Goal: Task Accomplishment & Management: Use online tool/utility

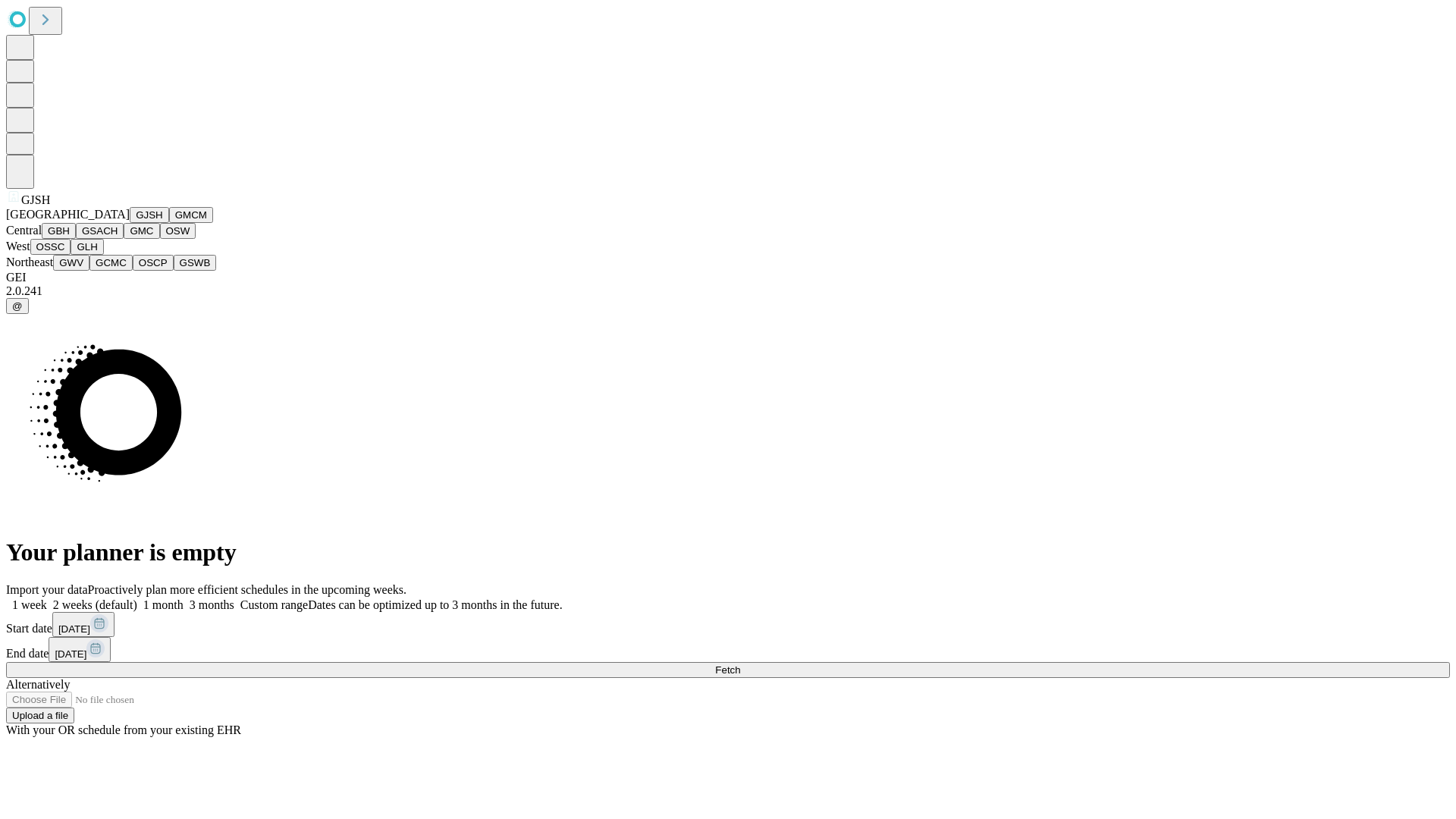
click at [129, 223] on button "GJSH" at bounding box center [149, 215] width 40 height 16
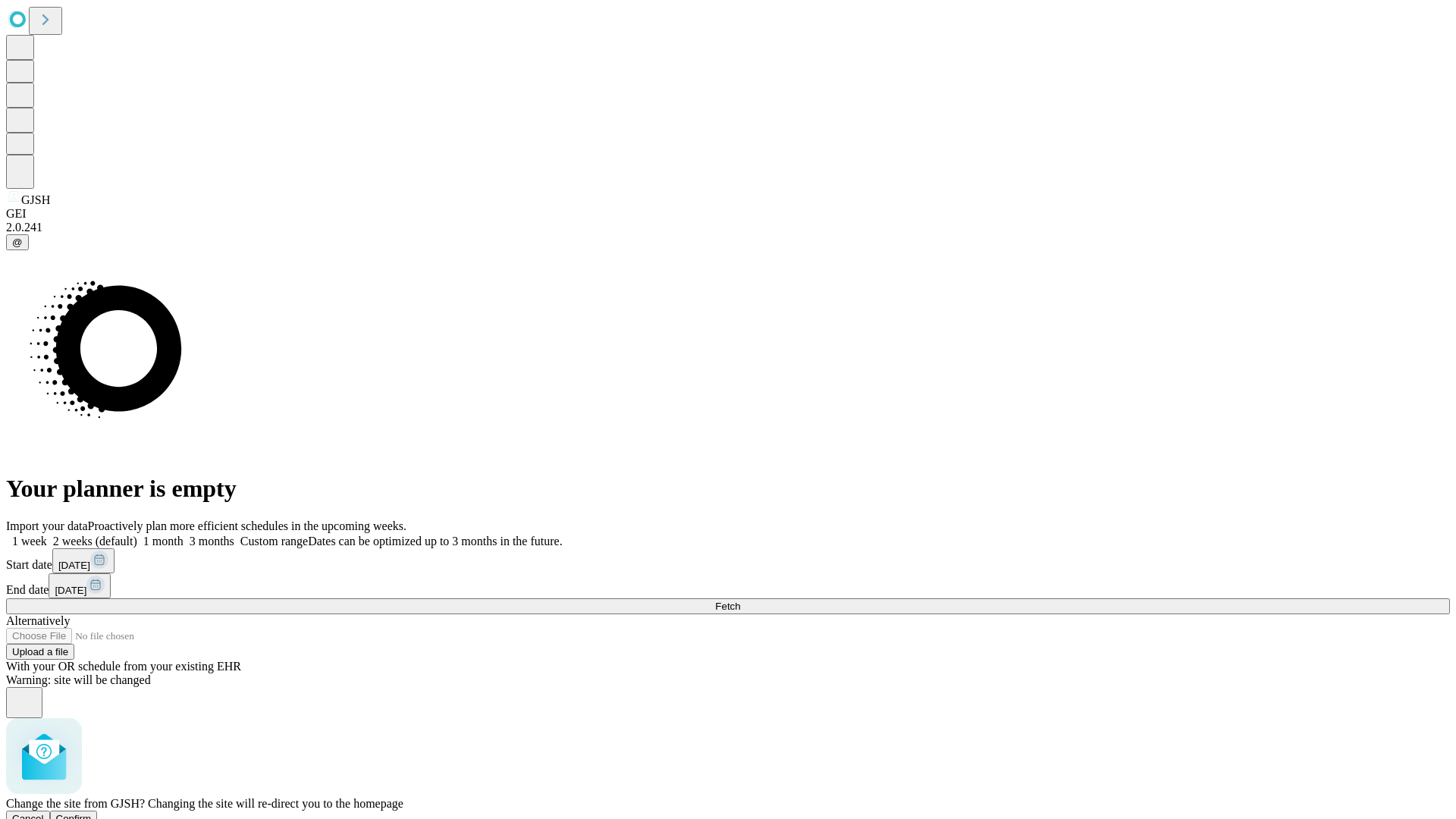
click at [92, 813] on span "Confirm" at bounding box center [73, 818] width 35 height 12
click at [47, 535] on label "1 week" at bounding box center [26, 541] width 41 height 13
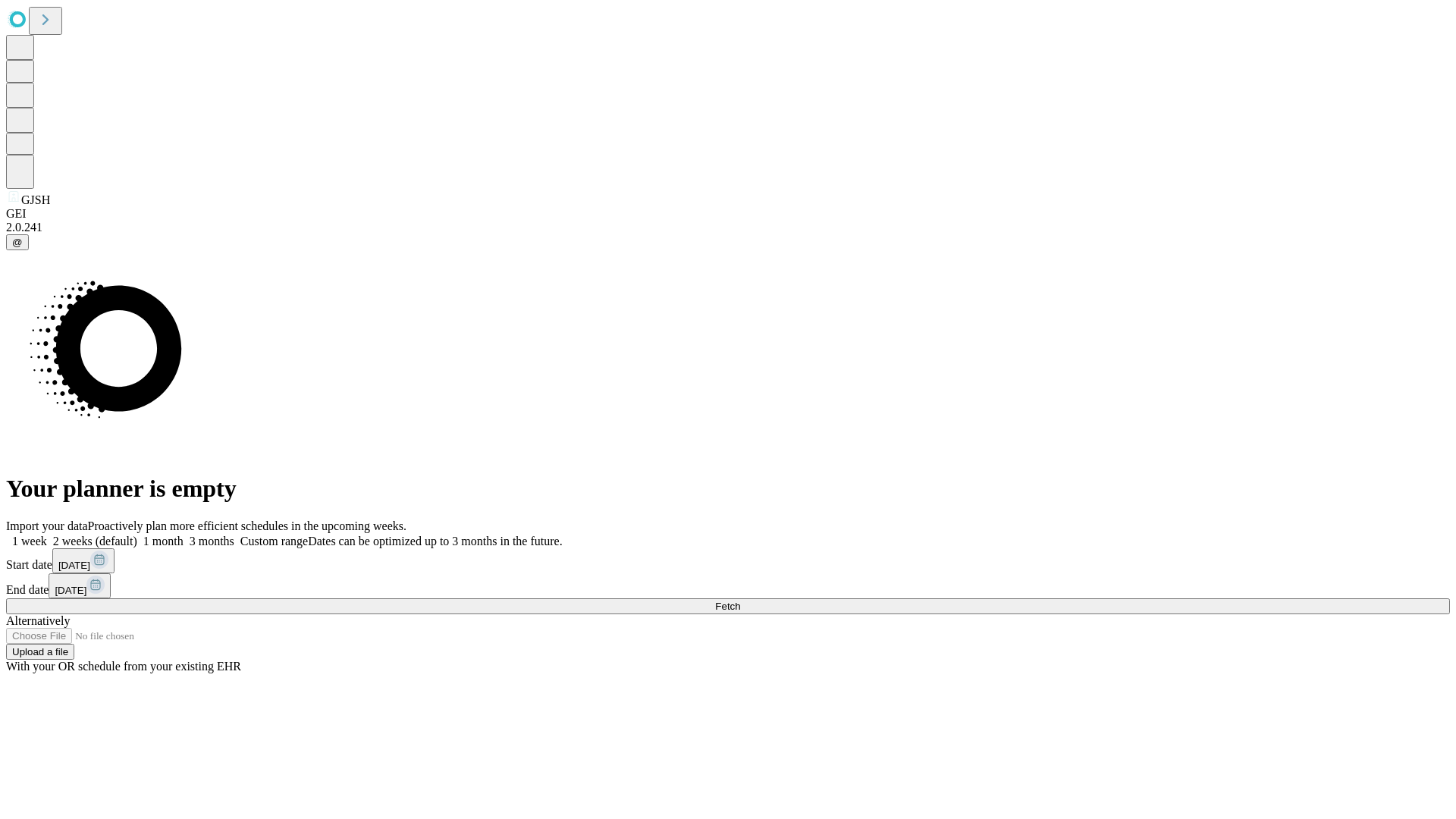
click at [740, 600] on span "Fetch" at bounding box center [728, 606] width 25 height 12
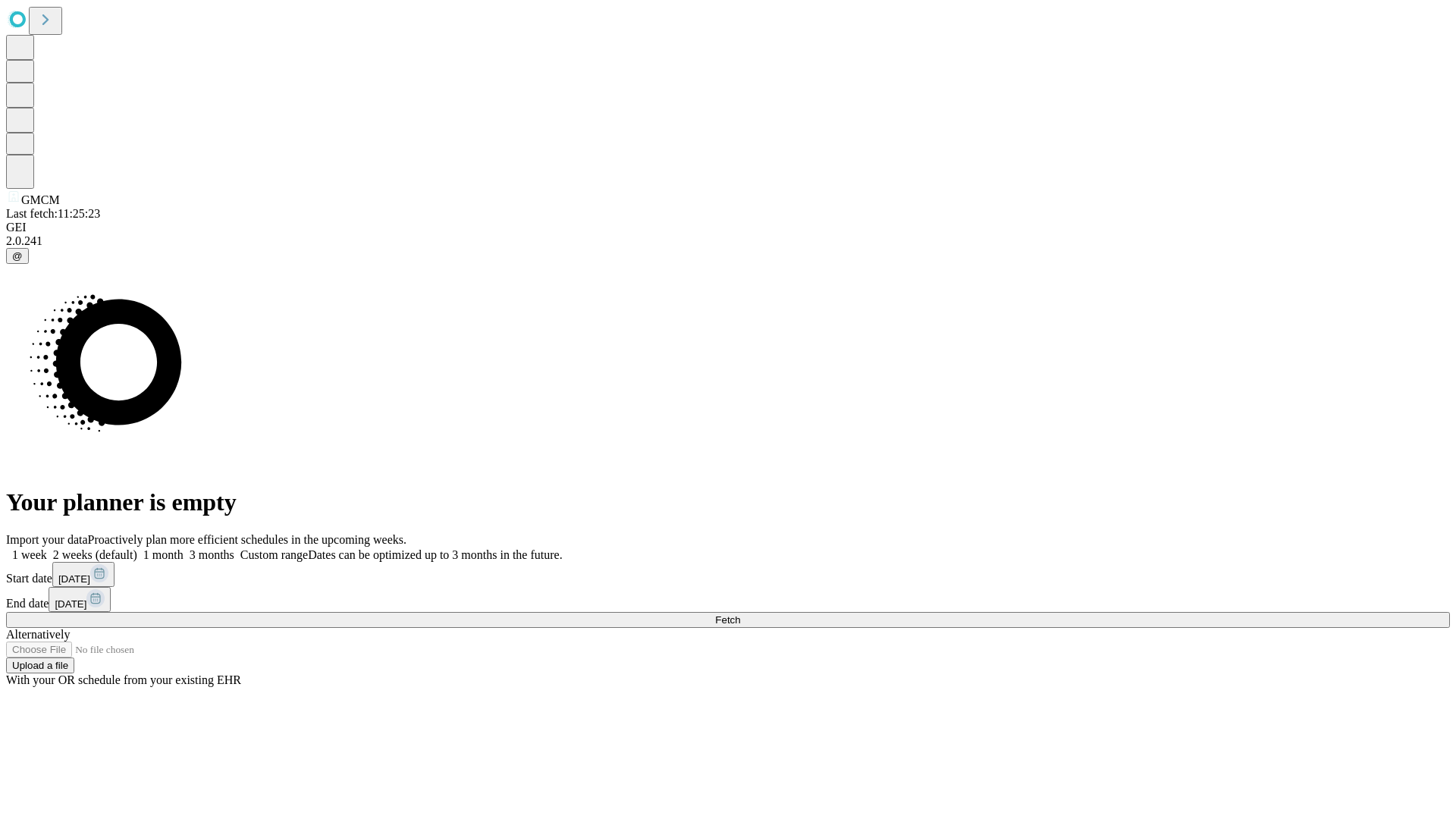
click at [47, 549] on label "1 week" at bounding box center [26, 555] width 41 height 13
click at [740, 615] on span "Fetch" at bounding box center [728, 620] width 25 height 12
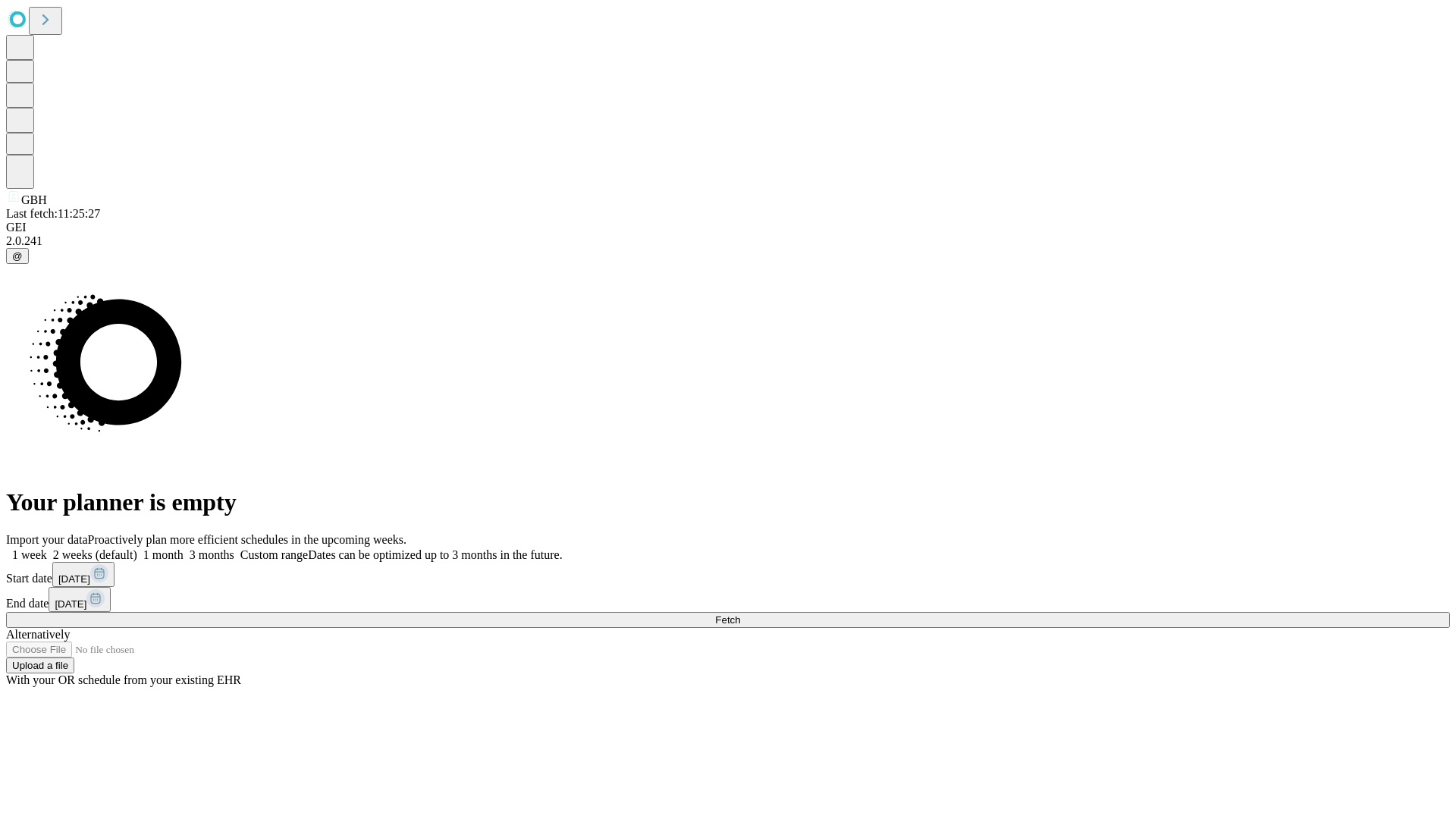
click at [740, 615] on span "Fetch" at bounding box center [728, 620] width 25 height 12
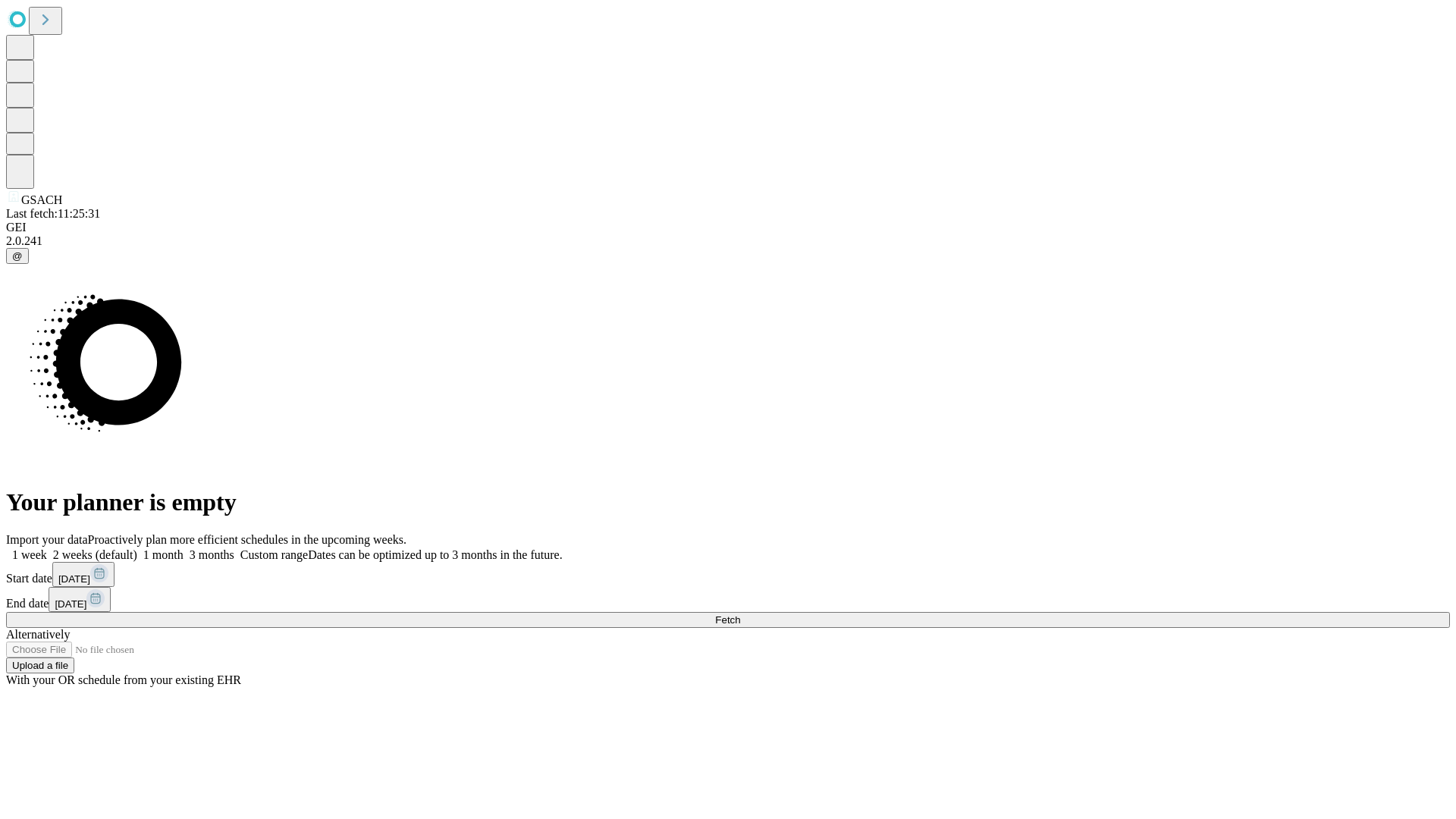
click at [47, 549] on label "1 week" at bounding box center [26, 555] width 41 height 13
click at [740, 615] on span "Fetch" at bounding box center [728, 620] width 25 height 12
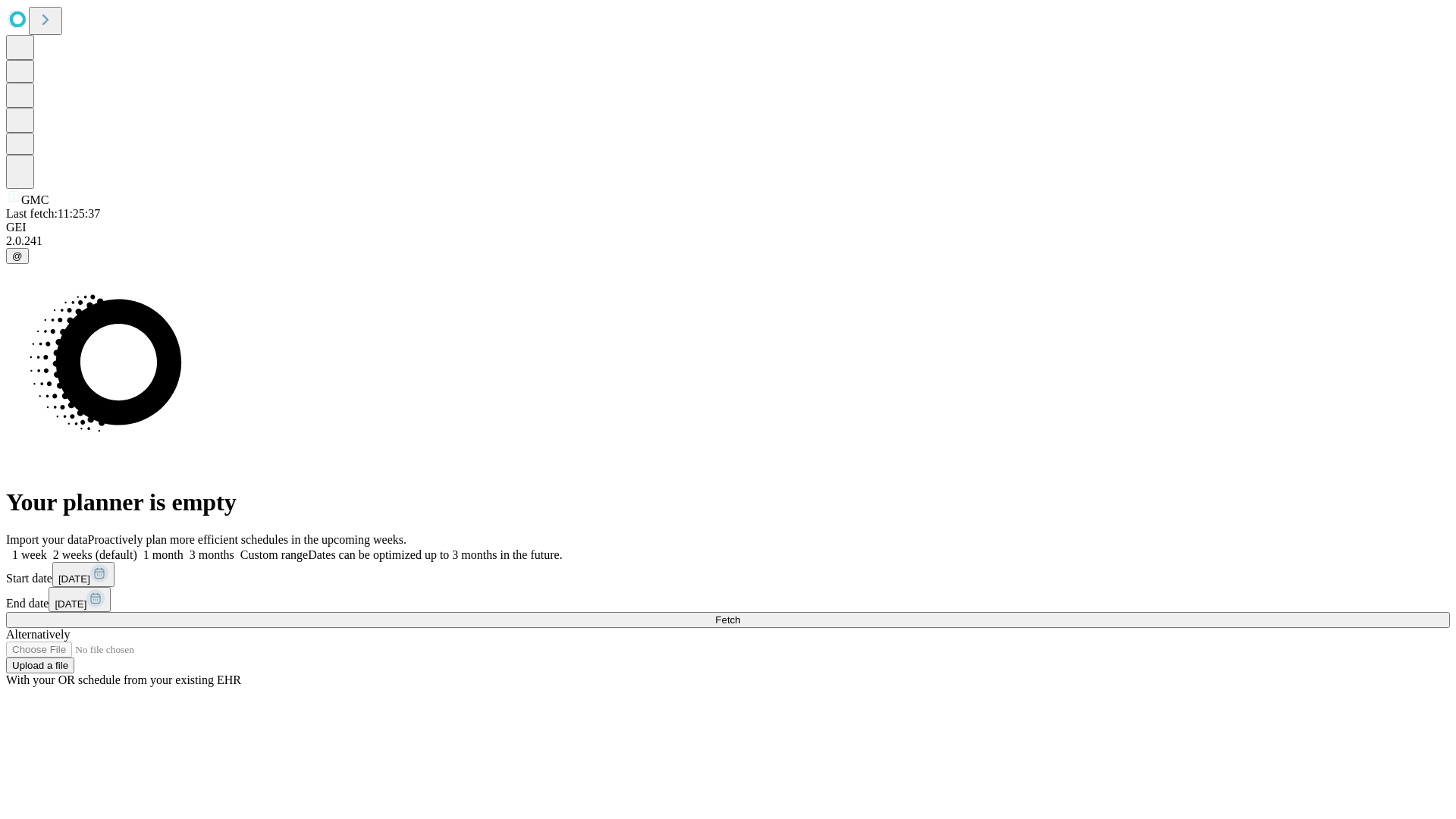
click at [47, 549] on label "1 week" at bounding box center [26, 555] width 41 height 13
click at [740, 615] on span "Fetch" at bounding box center [728, 620] width 25 height 12
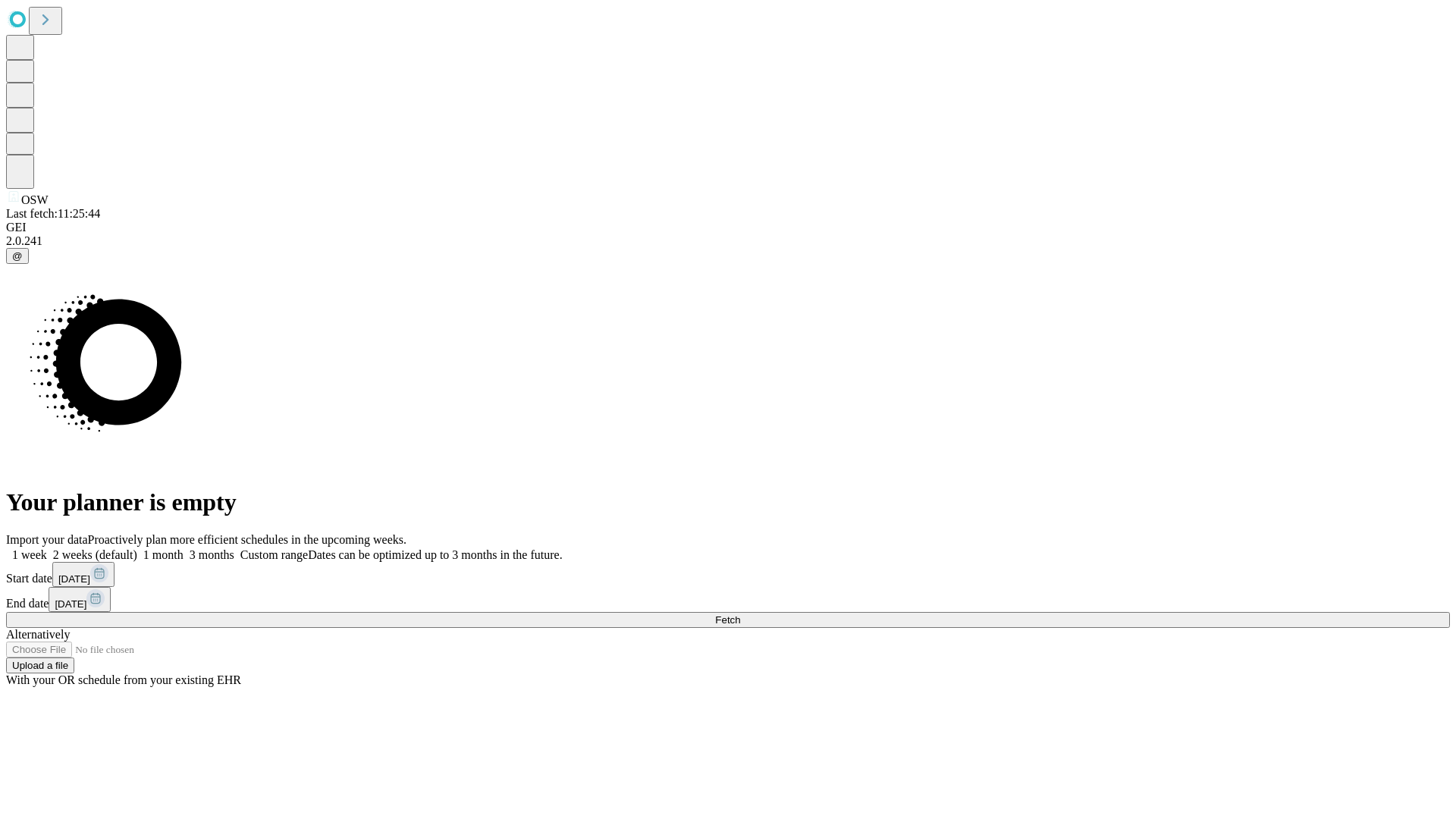
click at [47, 549] on label "1 week" at bounding box center [26, 555] width 41 height 13
click at [740, 615] on span "Fetch" at bounding box center [728, 620] width 25 height 12
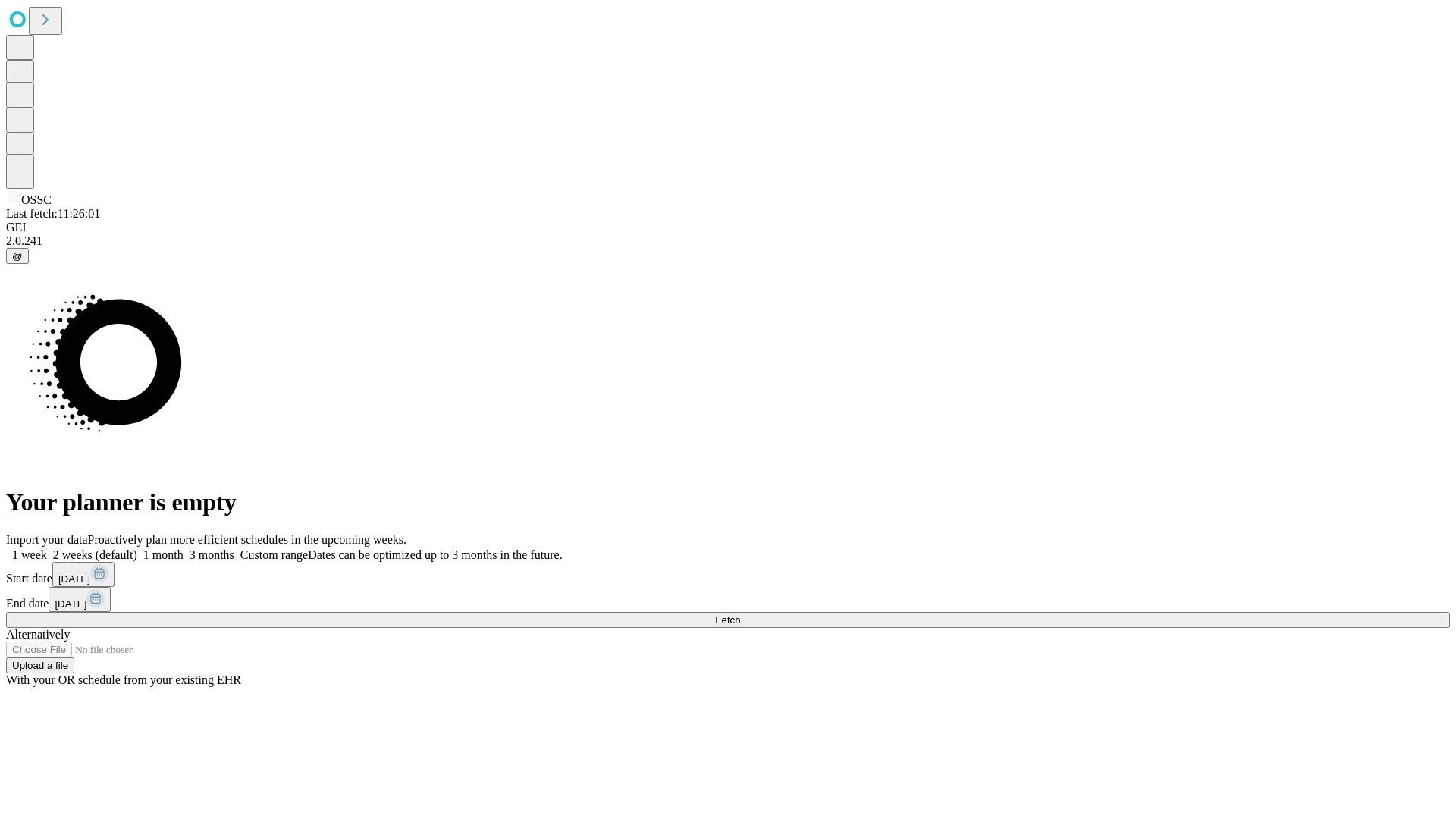
click at [47, 549] on label "1 week" at bounding box center [26, 555] width 41 height 13
click at [740, 615] on span "Fetch" at bounding box center [728, 620] width 25 height 12
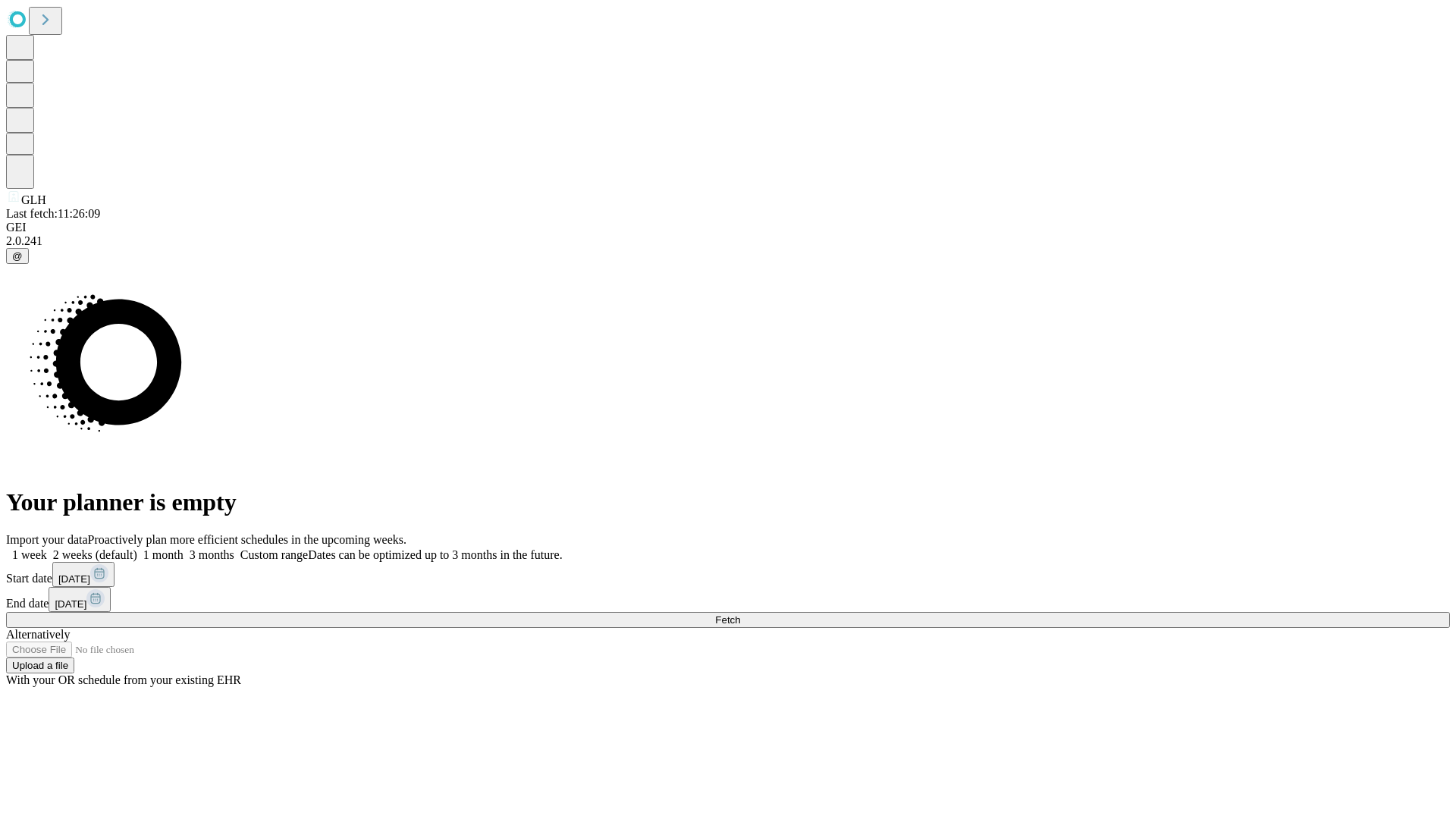
click at [47, 549] on label "1 week" at bounding box center [26, 555] width 41 height 13
click at [740, 615] on span "Fetch" at bounding box center [728, 620] width 25 height 12
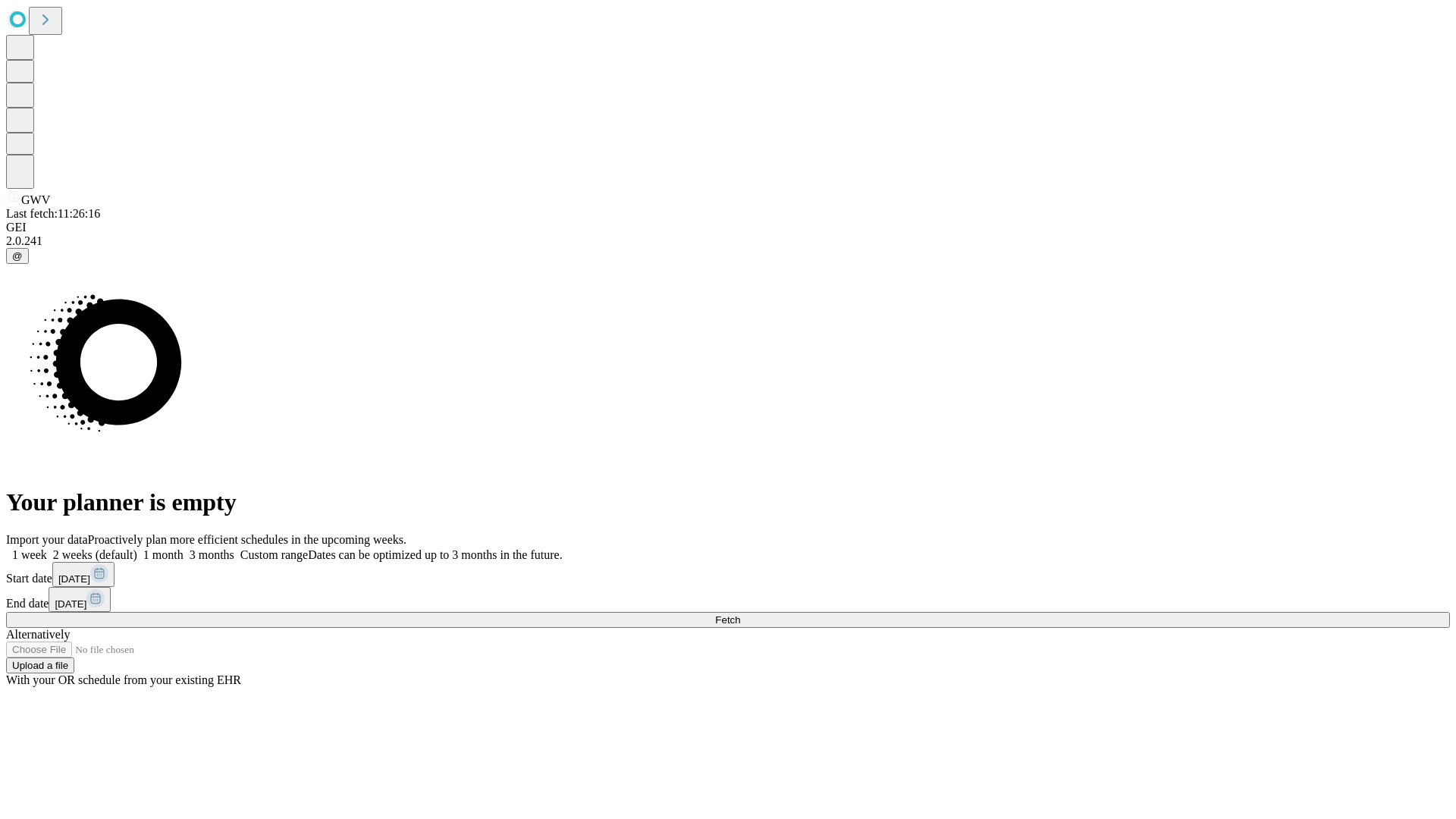
click at [740, 615] on span "Fetch" at bounding box center [728, 620] width 25 height 12
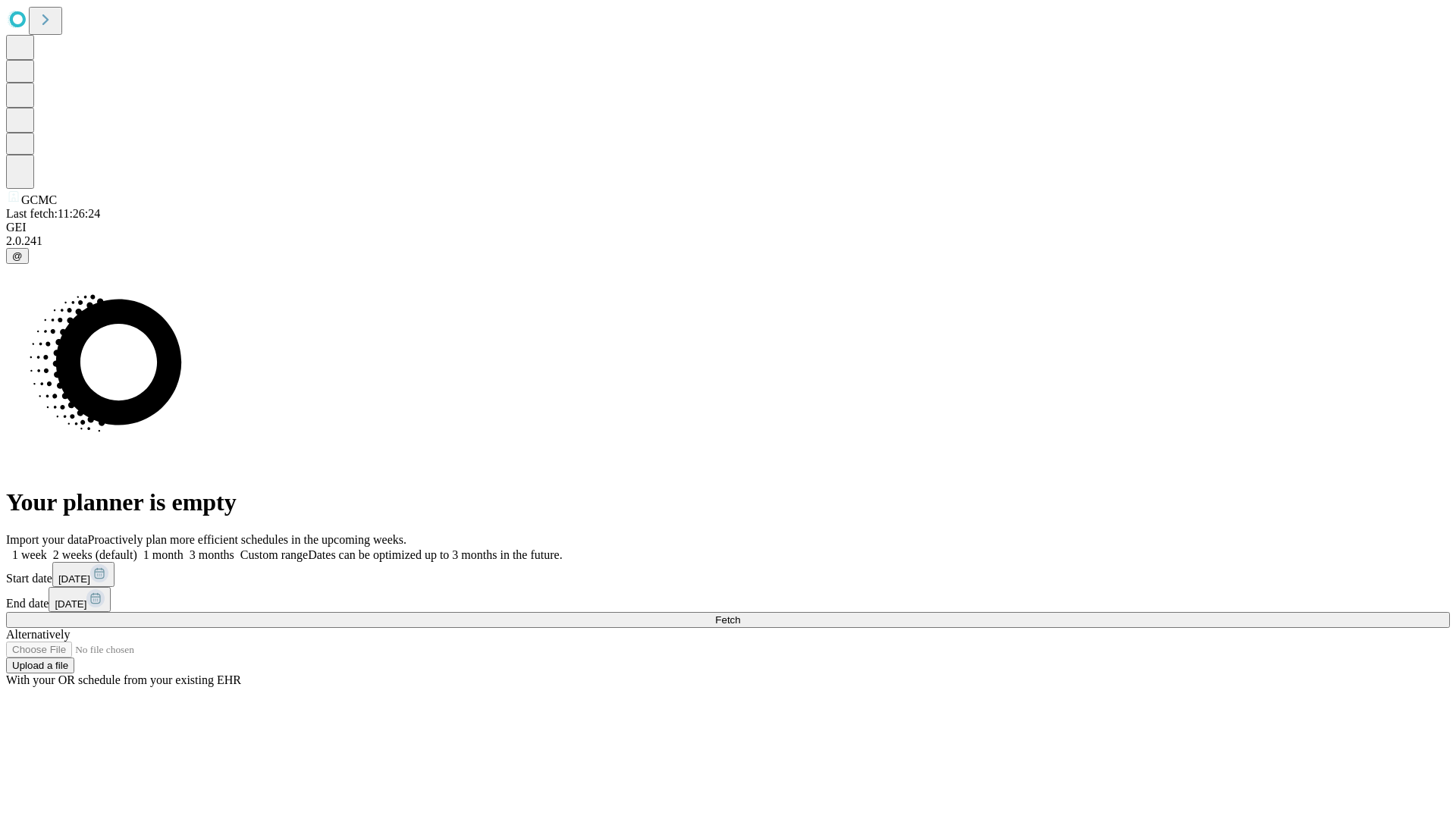
click at [47, 549] on label "1 week" at bounding box center [26, 555] width 41 height 13
click at [740, 615] on span "Fetch" at bounding box center [728, 620] width 25 height 12
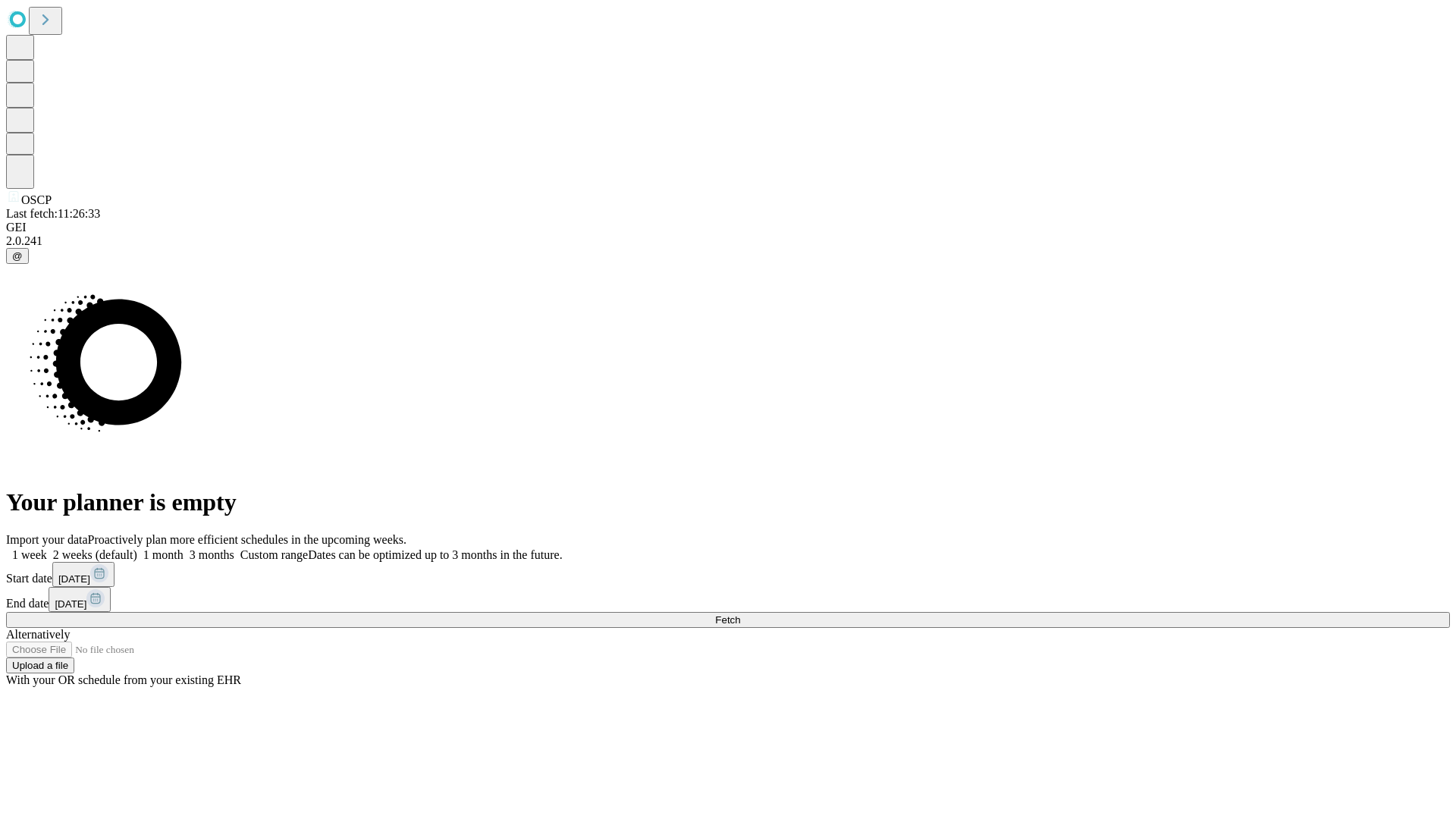
click at [47, 549] on label "1 week" at bounding box center [26, 555] width 41 height 13
click at [740, 615] on span "Fetch" at bounding box center [728, 620] width 25 height 12
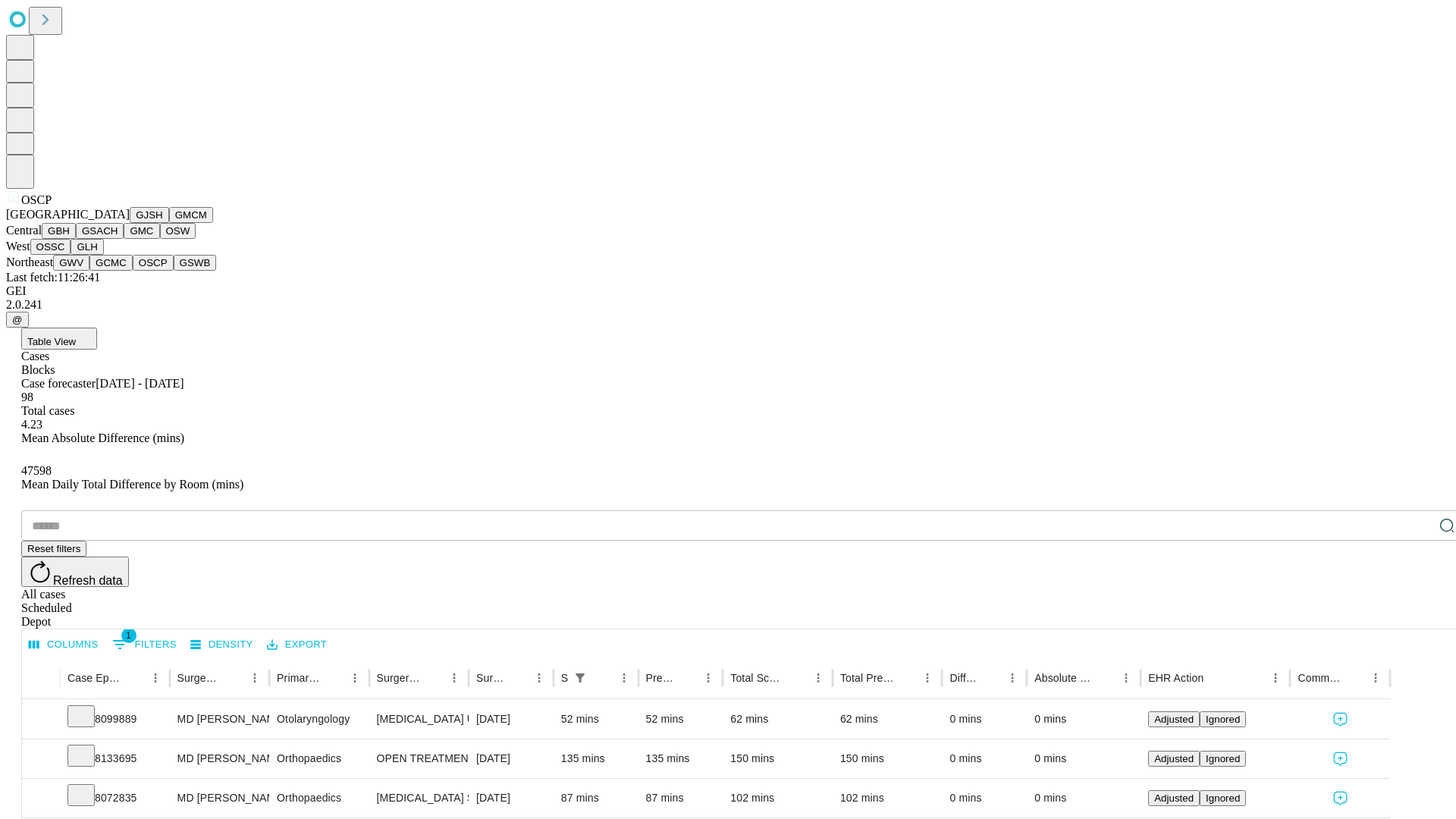
click at [174, 271] on button "GSWB" at bounding box center [195, 263] width 43 height 16
